Goal: Use online tool/utility: Utilize a website feature to perform a specific function

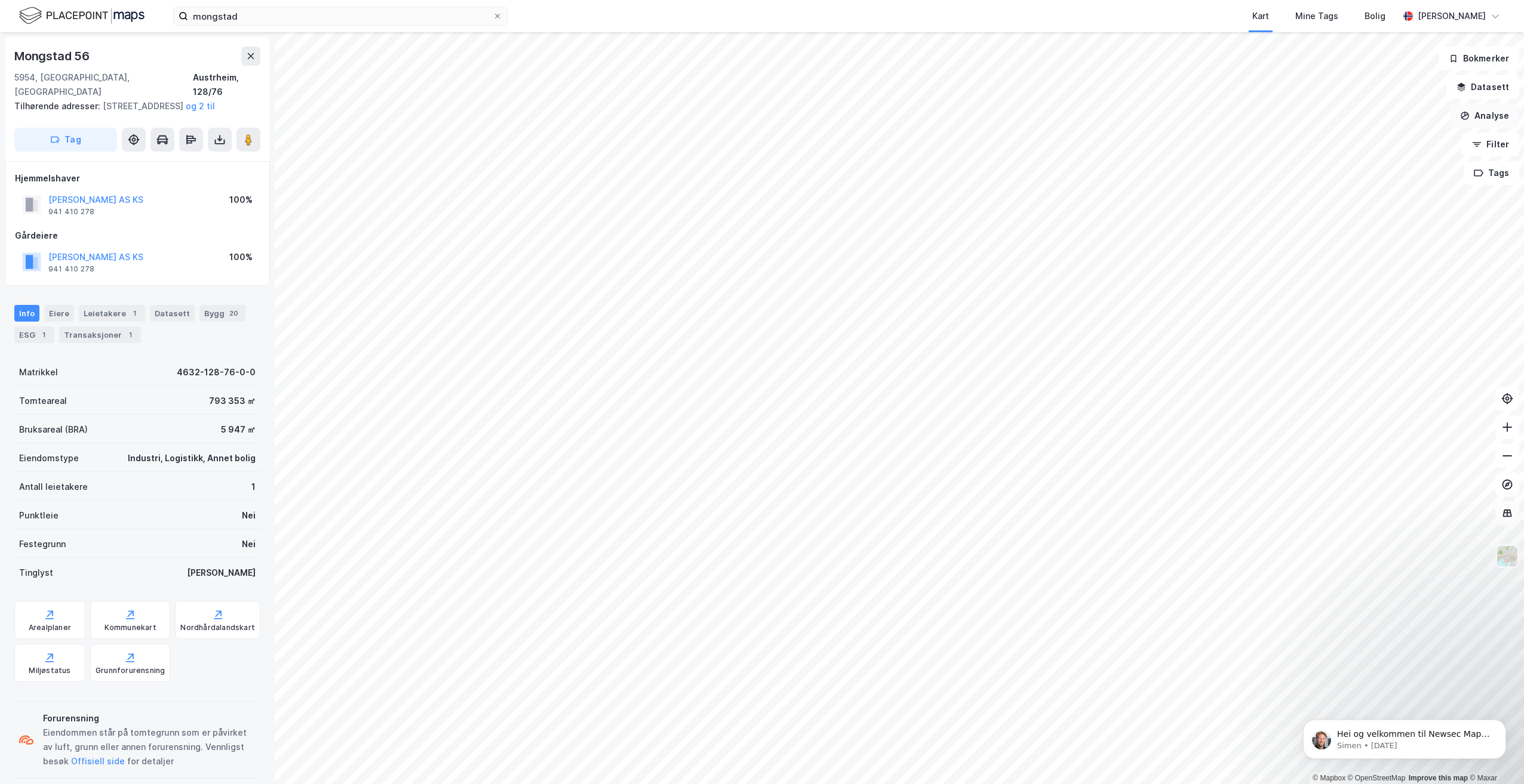
click at [1487, 111] on button "Analyse" at bounding box center [1484, 115] width 69 height 24
click at [1378, 139] on div "Tegn område" at bounding box center [1380, 141] width 104 height 10
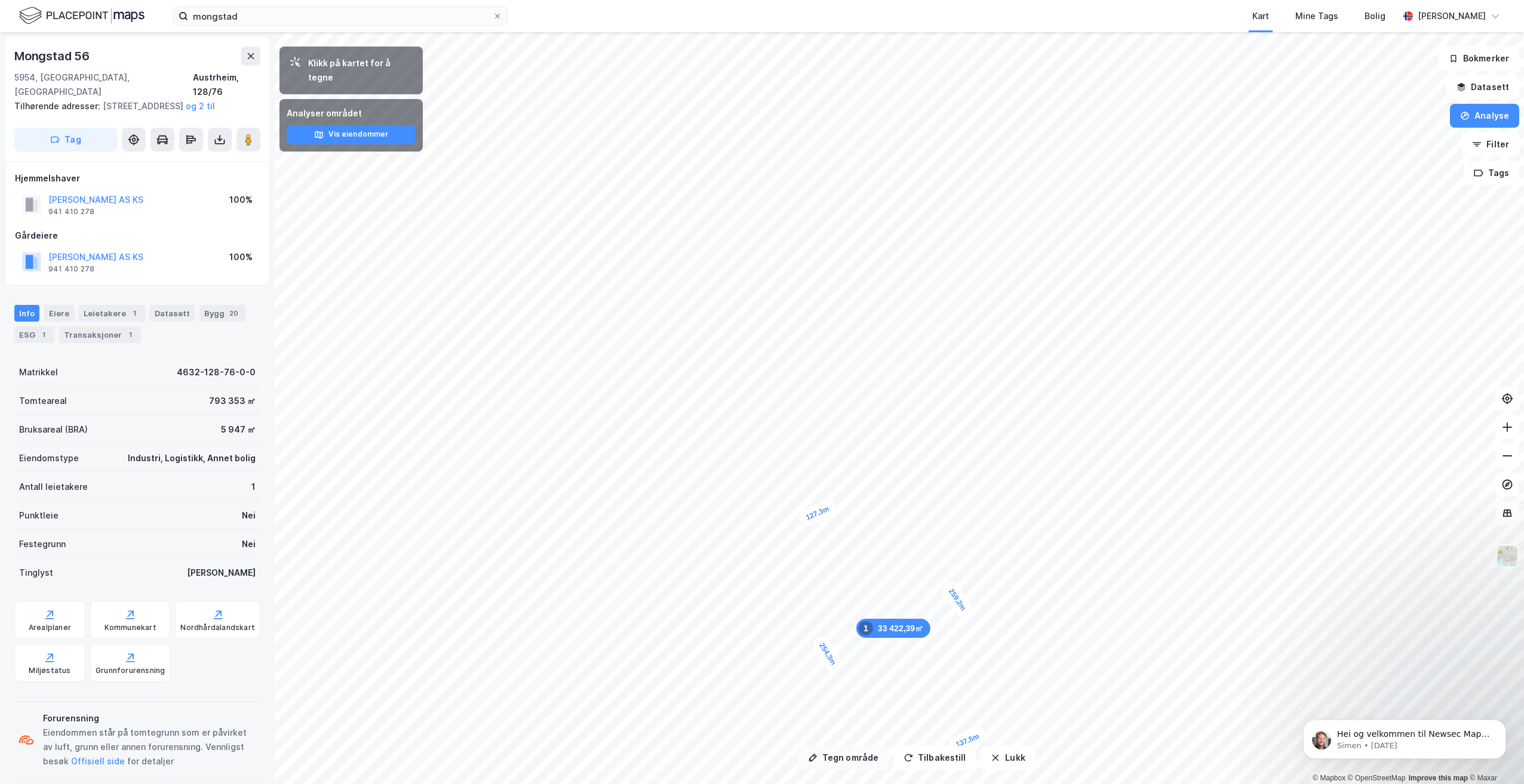
click at [818, 766] on button "Tegn område" at bounding box center [843, 758] width 91 height 24
click at [1518, 487] on button at bounding box center [1506, 484] width 24 height 24
click at [1507, 483] on icon at bounding box center [1506, 484] width 5 height 5
click at [1512, 485] on icon at bounding box center [1507, 485] width 12 height 12
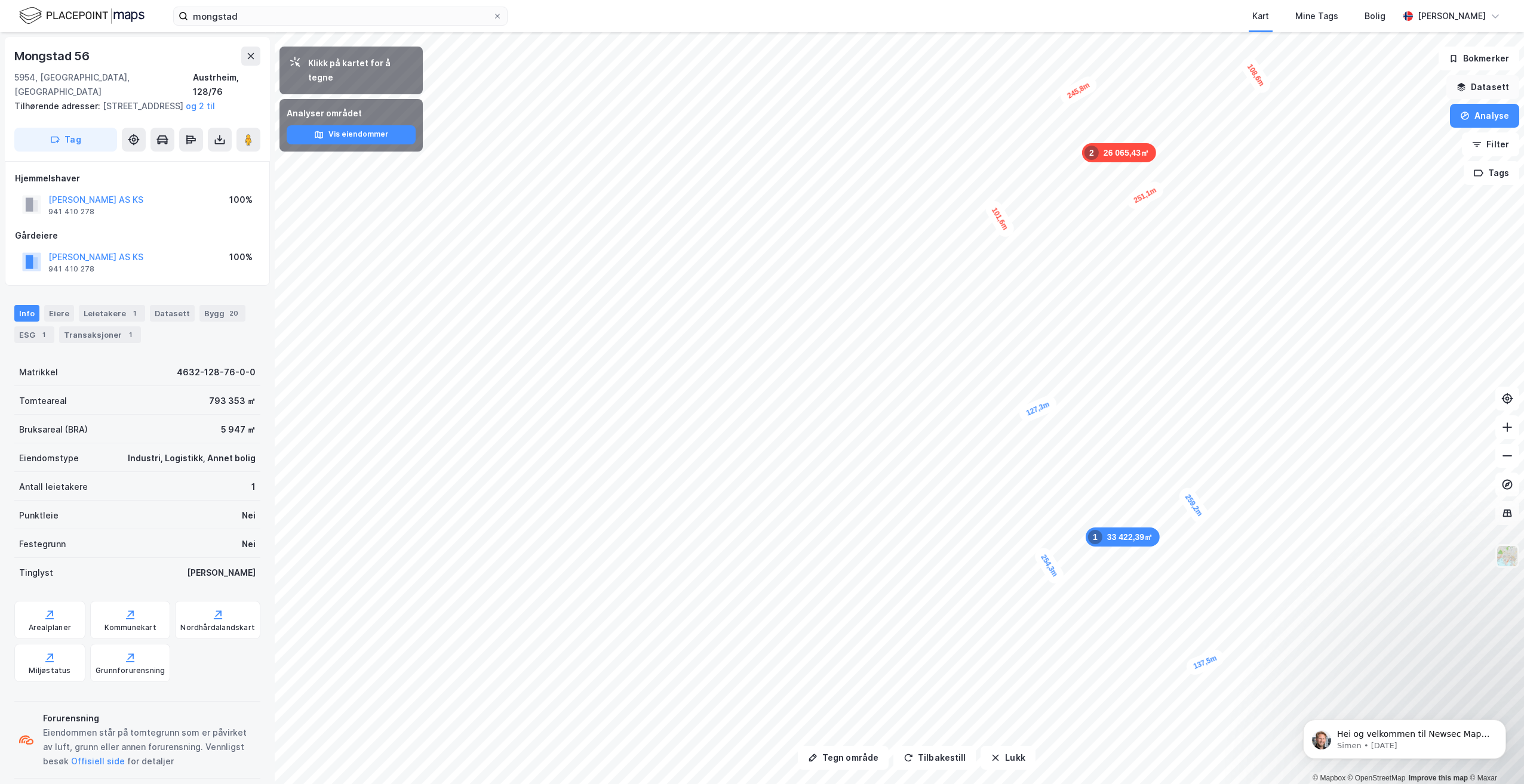
click at [1465, 91] on icon "button" at bounding box center [1461, 87] width 9 height 9
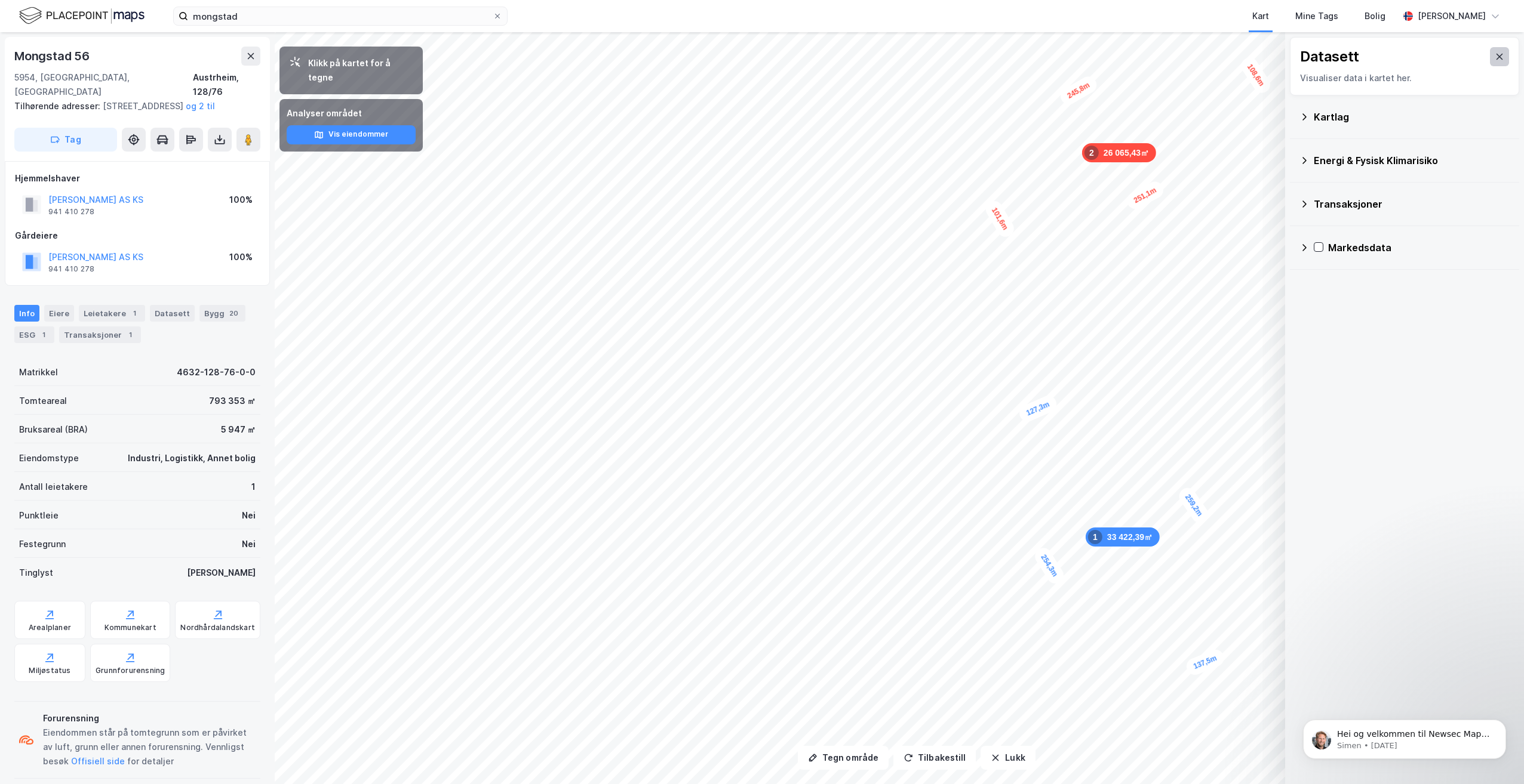
click at [1491, 51] on button at bounding box center [1499, 57] width 19 height 19
